Goal: Information Seeking & Learning: Learn about a topic

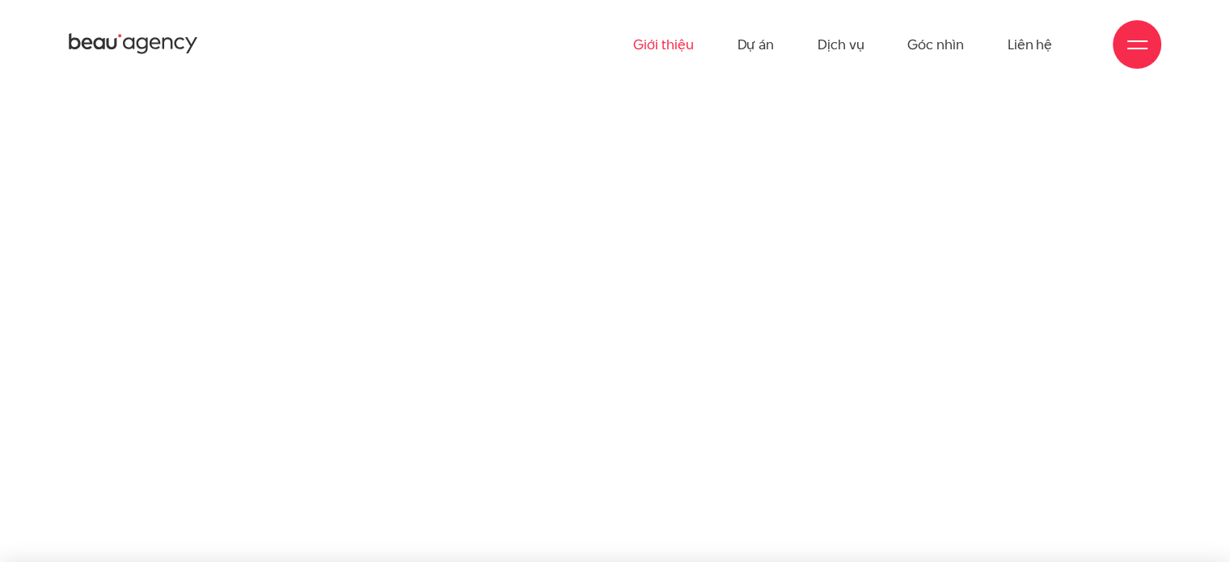
click at [662, 41] on link "Giới thiệu" at bounding box center [663, 44] width 60 height 89
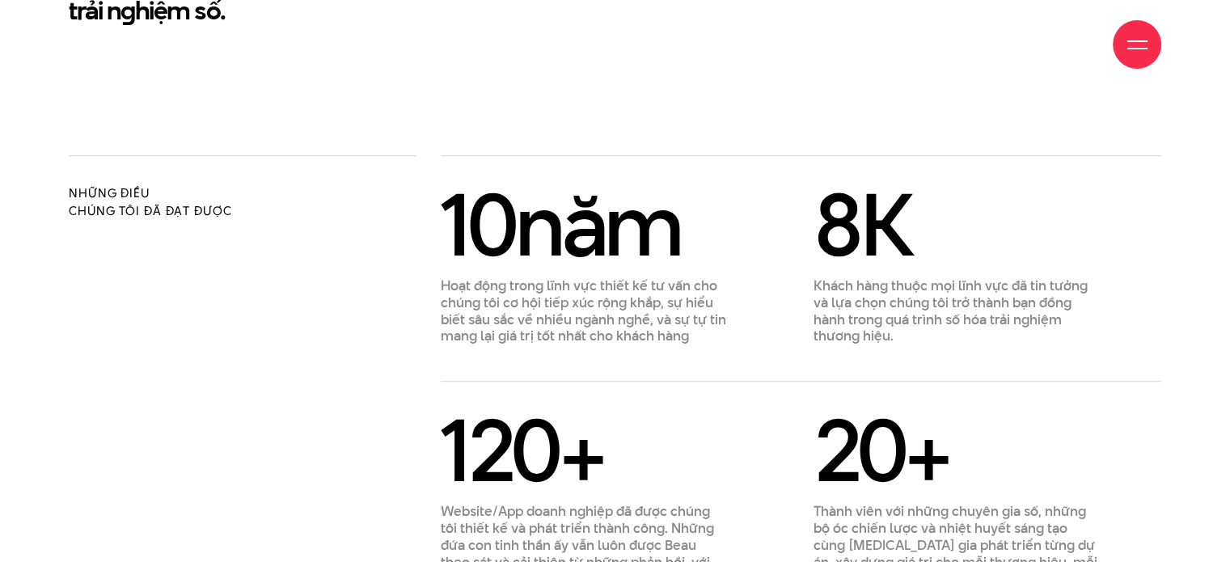
scroll to position [808, 0]
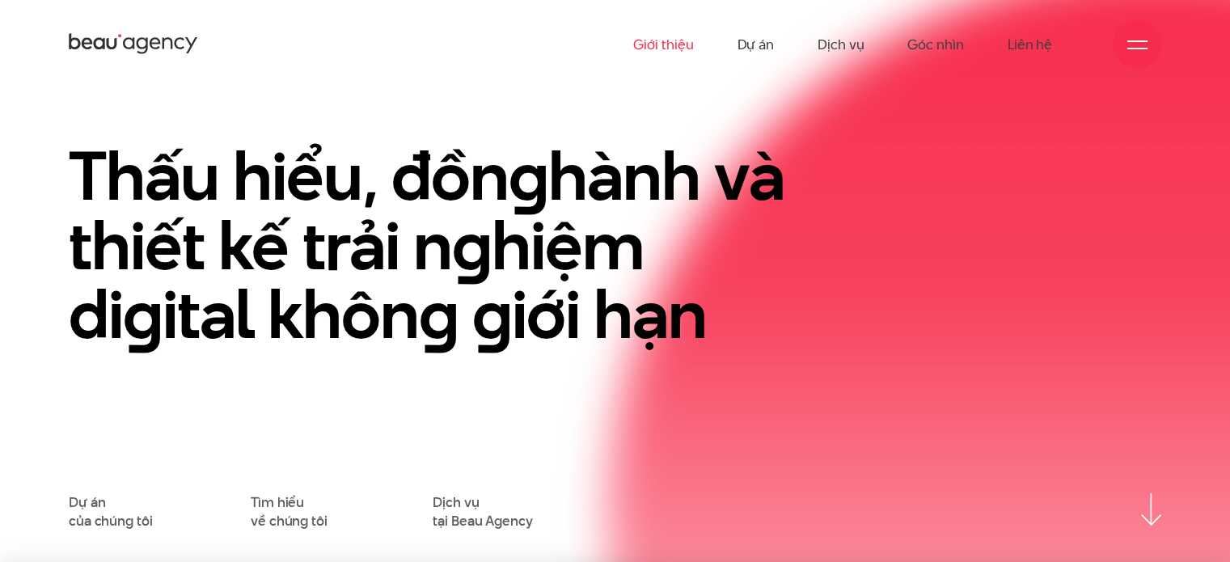
click at [675, 40] on link "Giới thiệu" at bounding box center [663, 44] width 60 height 89
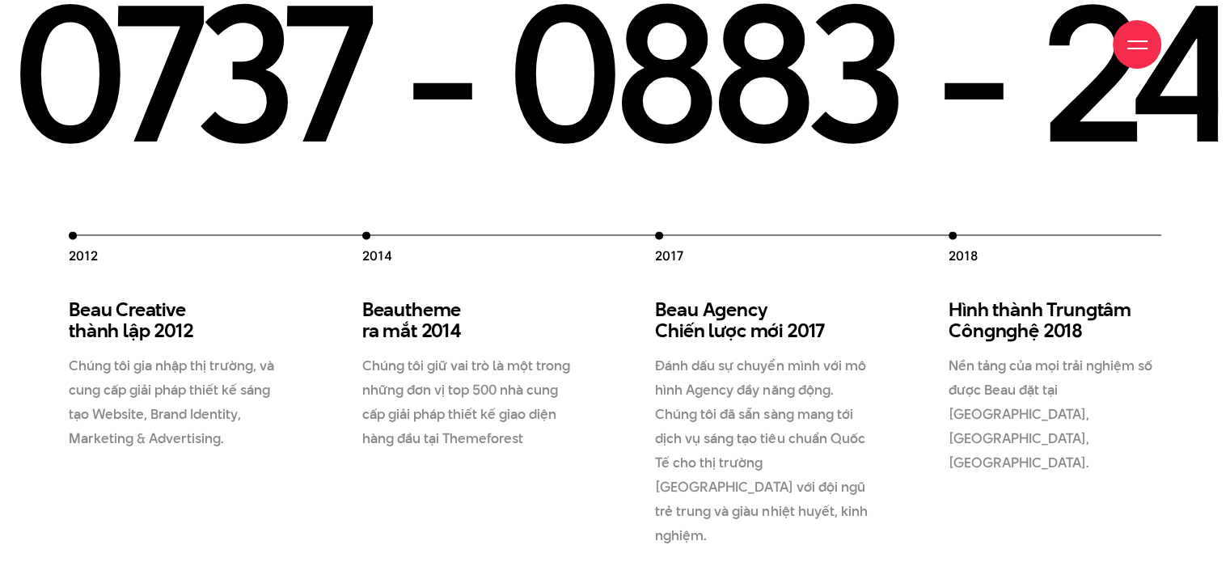
scroll to position [2102, 0]
